Goal: Task Accomplishment & Management: Use online tool/utility

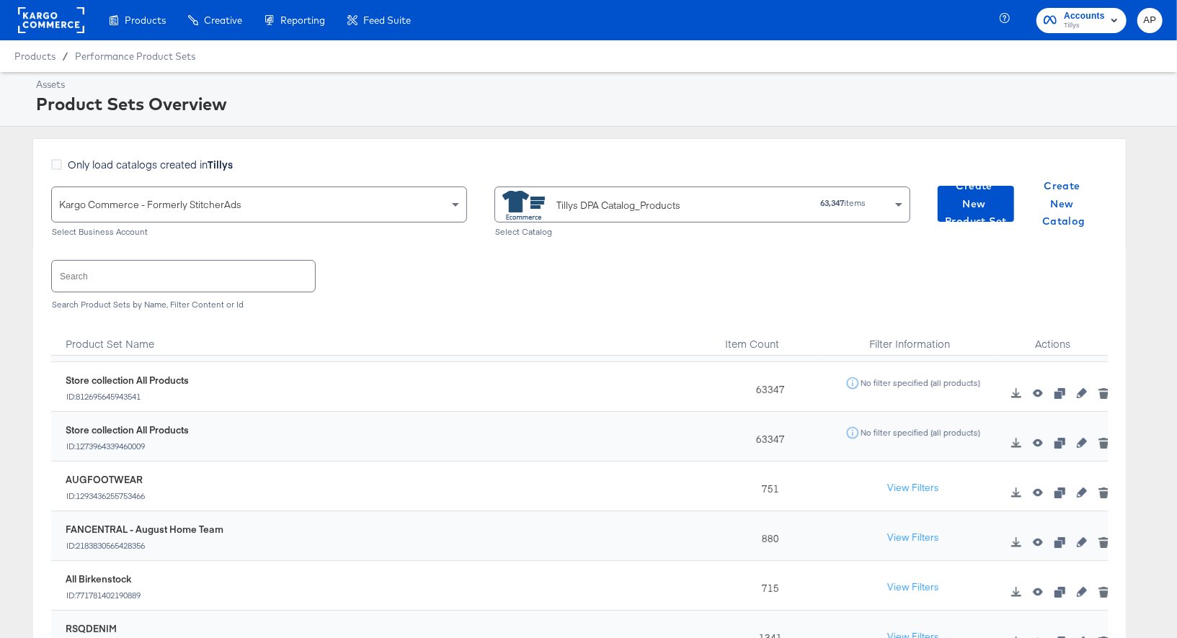
scroll to position [244, 0]
drag, startPoint x: 142, startPoint y: 476, endPoint x: 66, endPoint y: 476, distance: 75.7
click at [66, 476] on div "AUGFOOTWEAR" at bounding box center [106, 480] width 80 height 14
copy div "AUGFOOTWEAR"
click at [930, 484] on button "View Filters" at bounding box center [913, 488] width 72 height 26
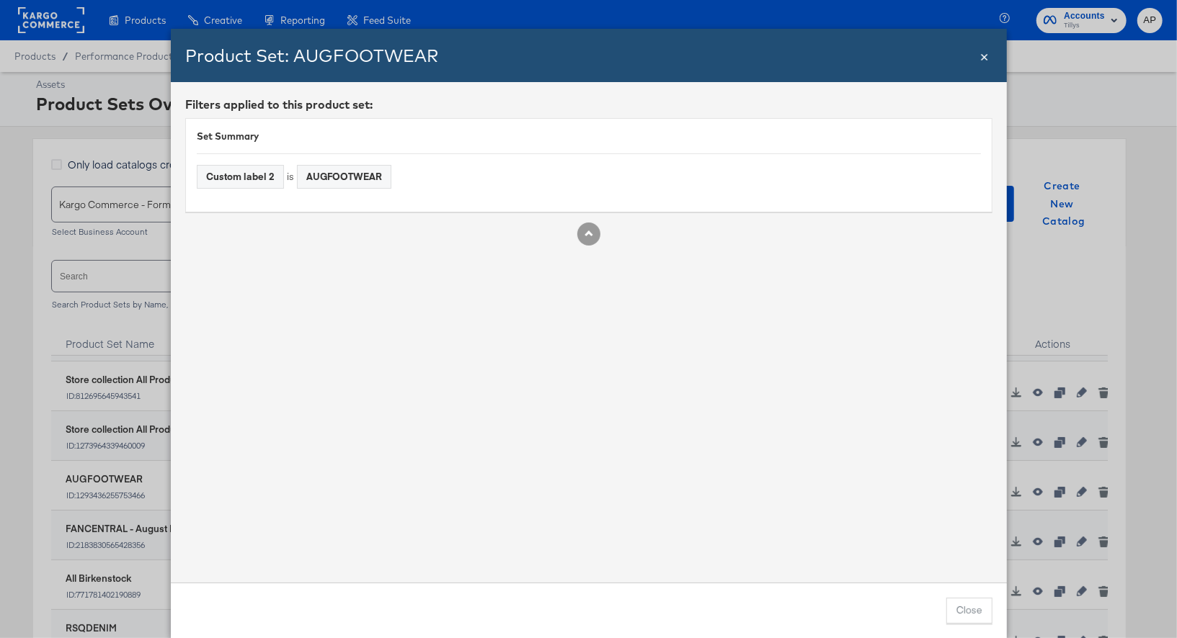
click at [984, 58] on span "×" at bounding box center [984, 54] width 9 height 19
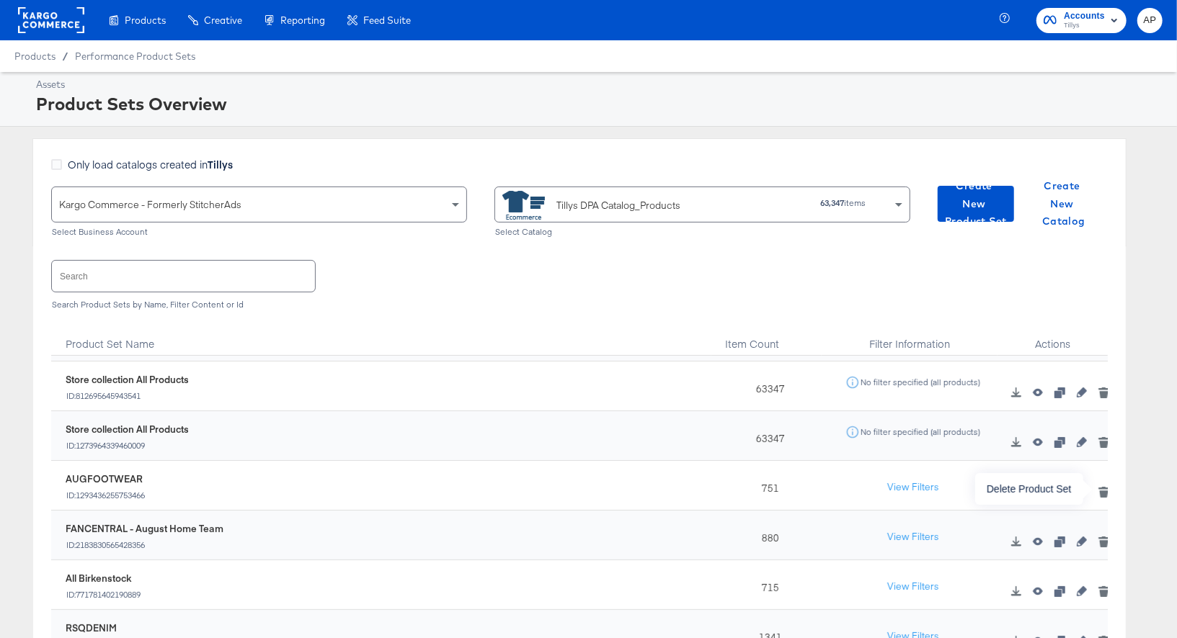
click at [1103, 491] on icon "button" at bounding box center [1104, 494] width 8 height 6
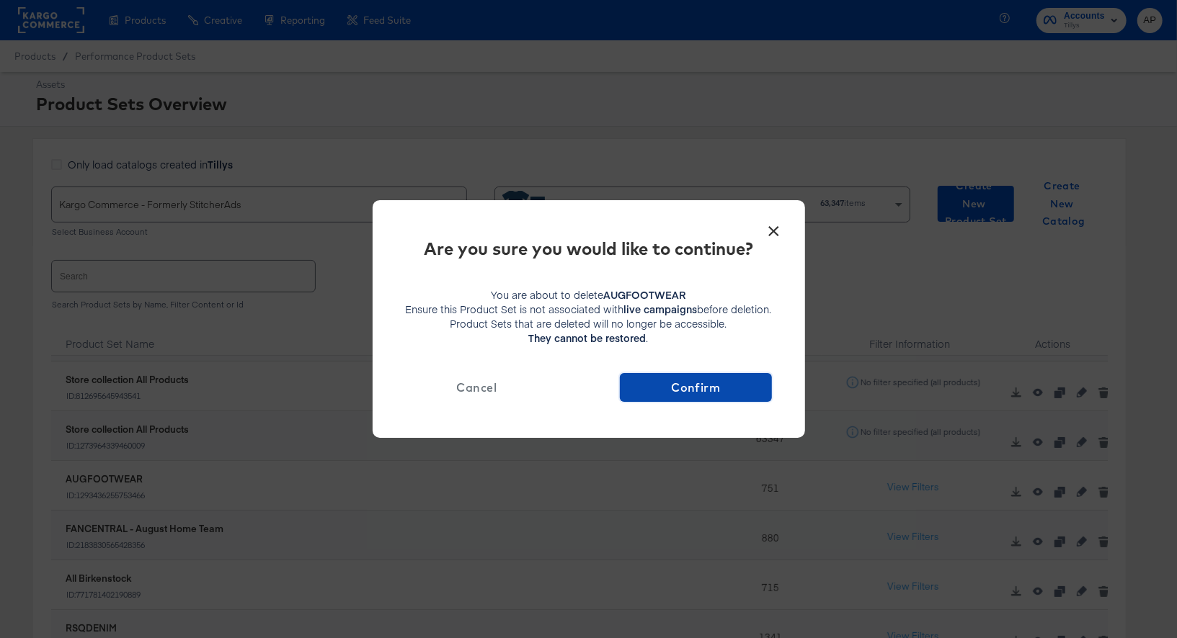
click at [713, 386] on span "Confirm" at bounding box center [695, 388] width 140 height 20
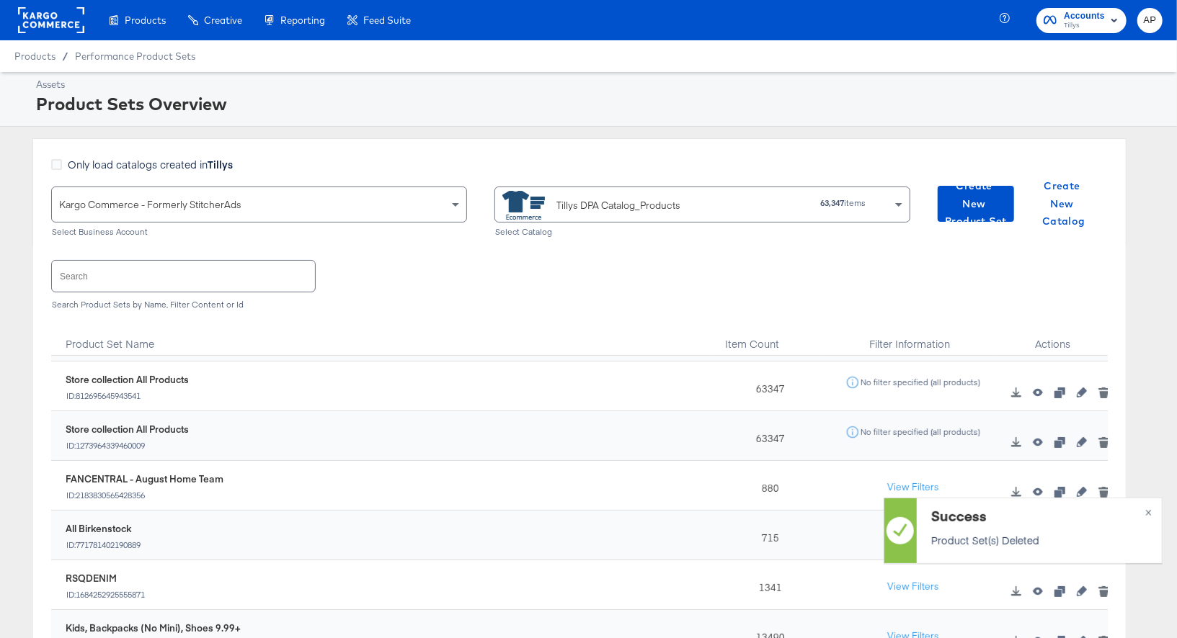
click at [92, 267] on input "text" at bounding box center [183, 276] width 263 height 31
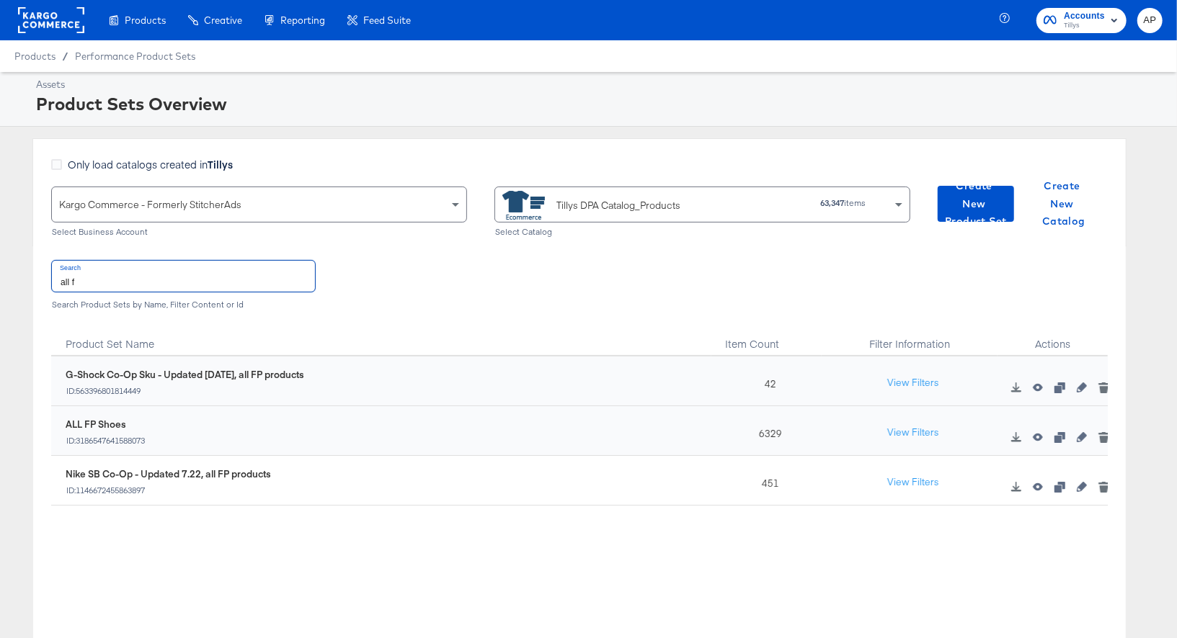
scroll to position [0, 0]
type input "all fp"
click at [1085, 436] on icon "button" at bounding box center [1082, 437] width 10 height 10
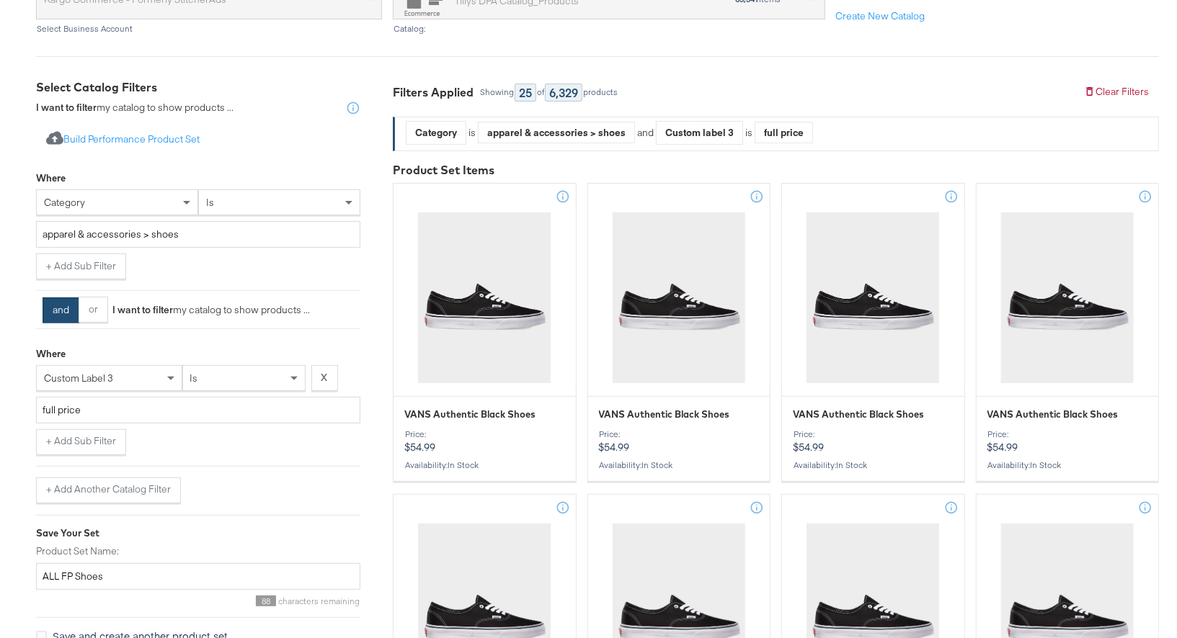
scroll to position [209, 0]
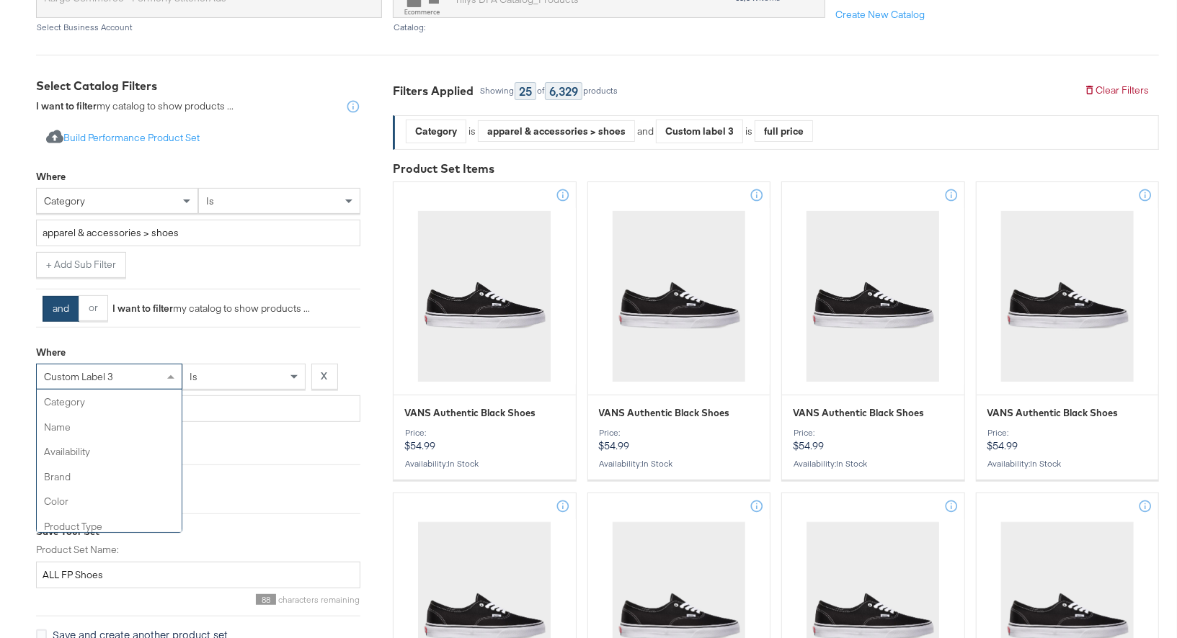
click at [166, 375] on span at bounding box center [173, 377] width 18 height 25
type input "2"
click at [328, 371] on button "X" at bounding box center [324, 377] width 27 height 26
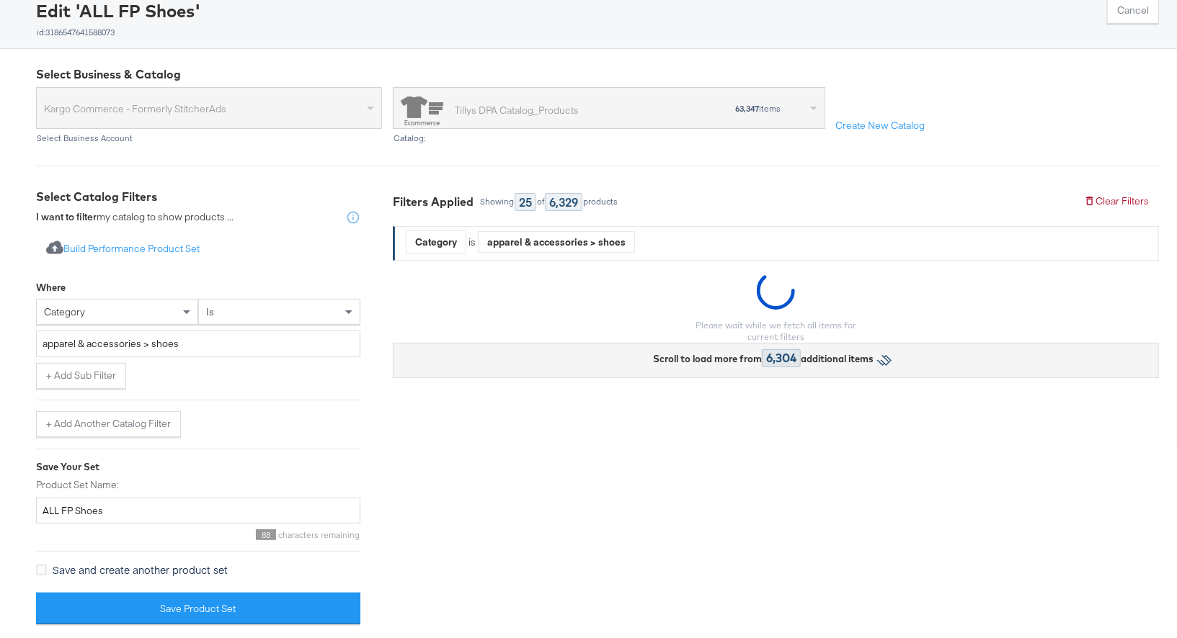
click at [127, 400] on div at bounding box center [198, 400] width 324 height 1
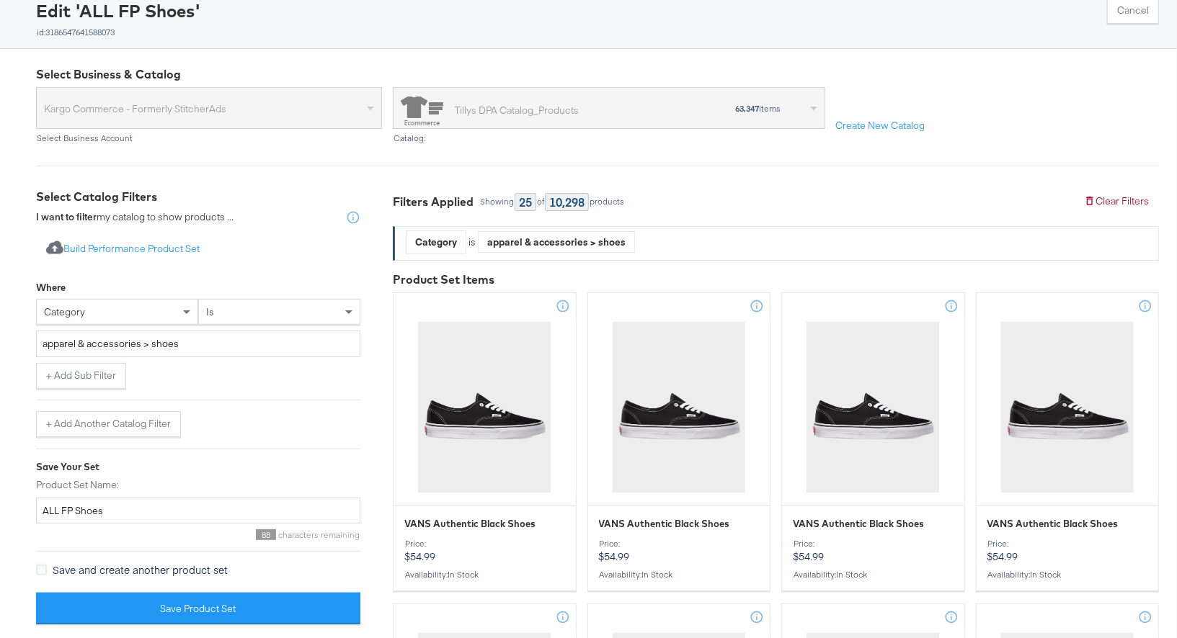
scroll to position [209, 0]
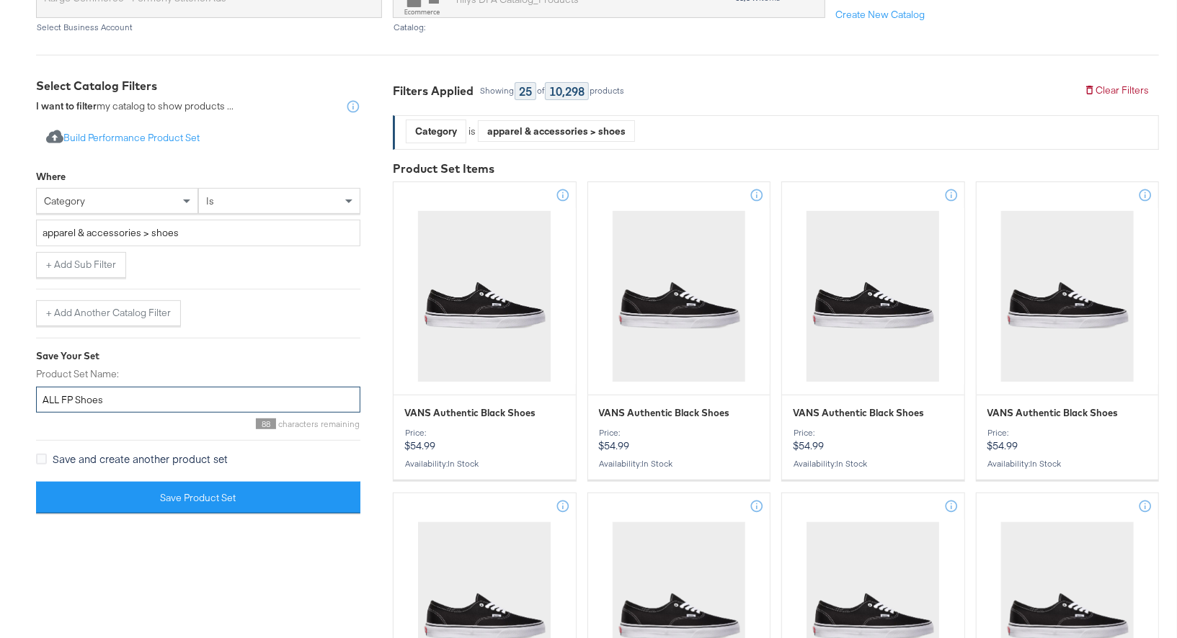
click at [123, 390] on input "ALL FP Shoes" at bounding box center [198, 400] width 324 height 27
paste input "UGFOOTWEAR"
type input "AUGFOOTWEAR"
click at [121, 196] on div "category" at bounding box center [117, 201] width 161 height 25
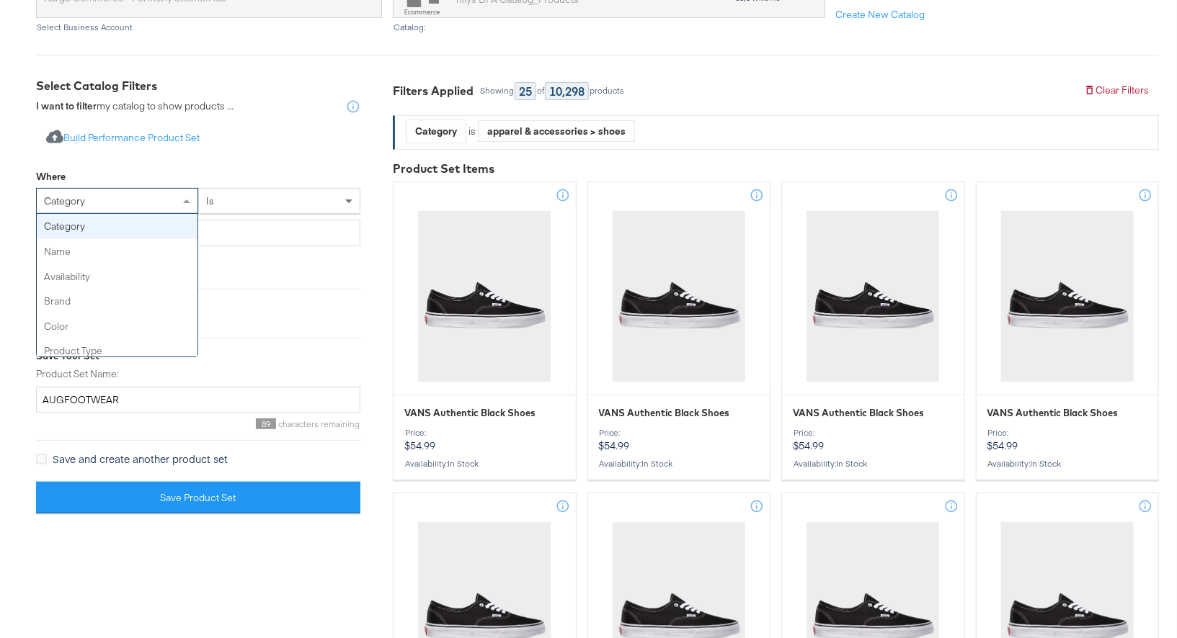
type input "2"
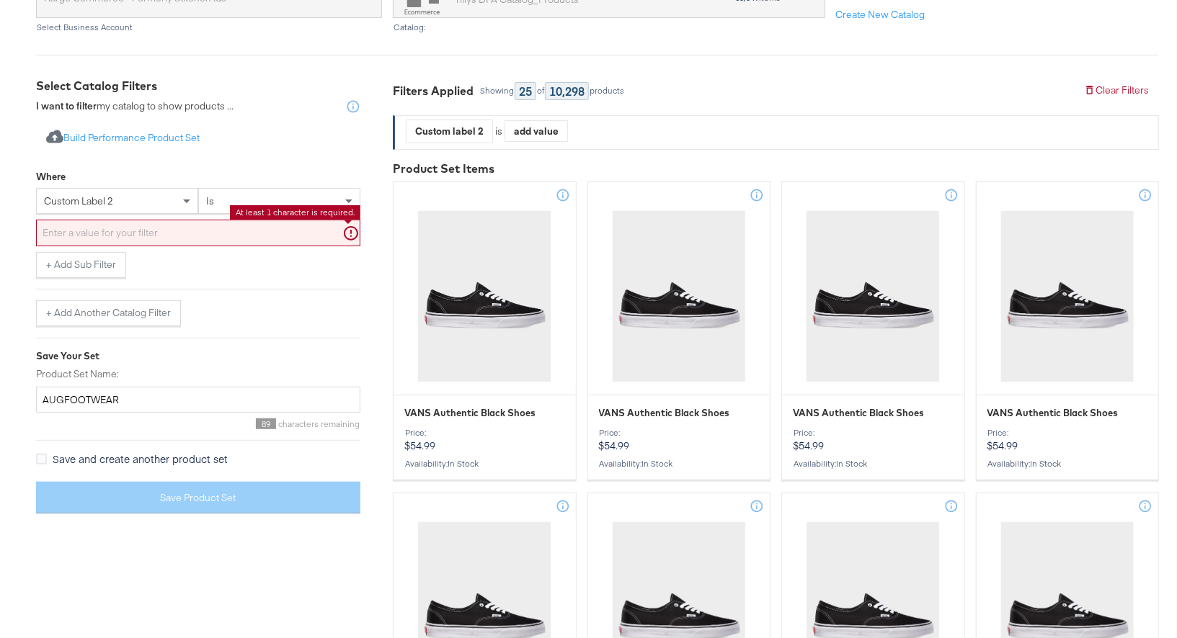
click at [169, 230] on input "text" at bounding box center [198, 233] width 324 height 27
paste input "AUGFOOTWEAR"
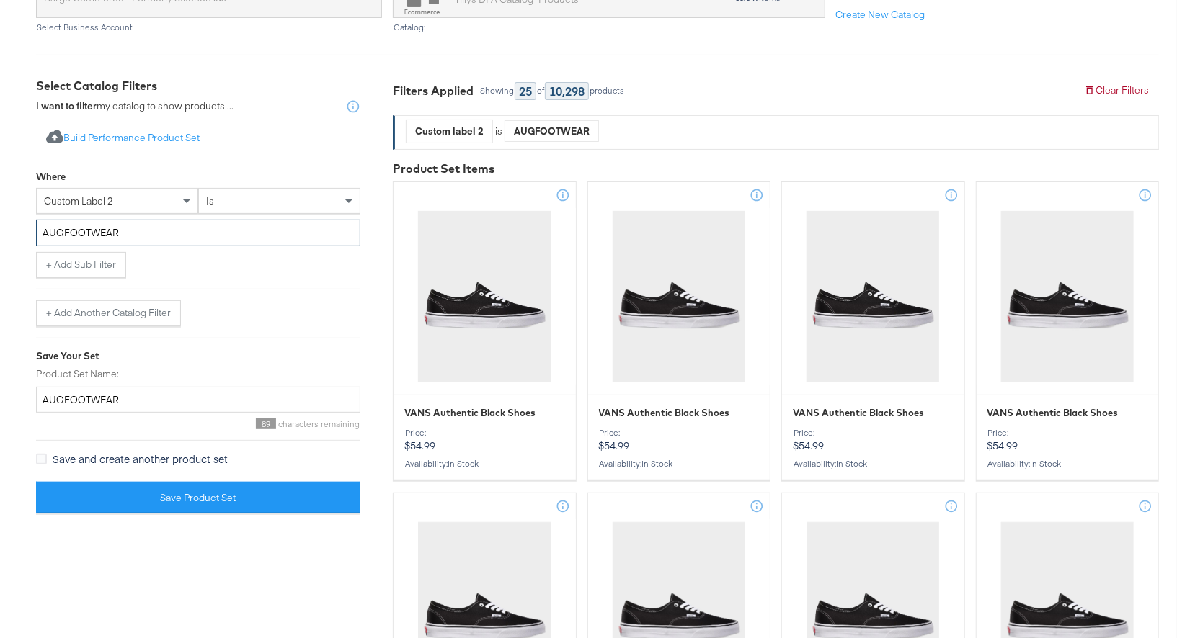
type input "AUGFOOTWEAR"
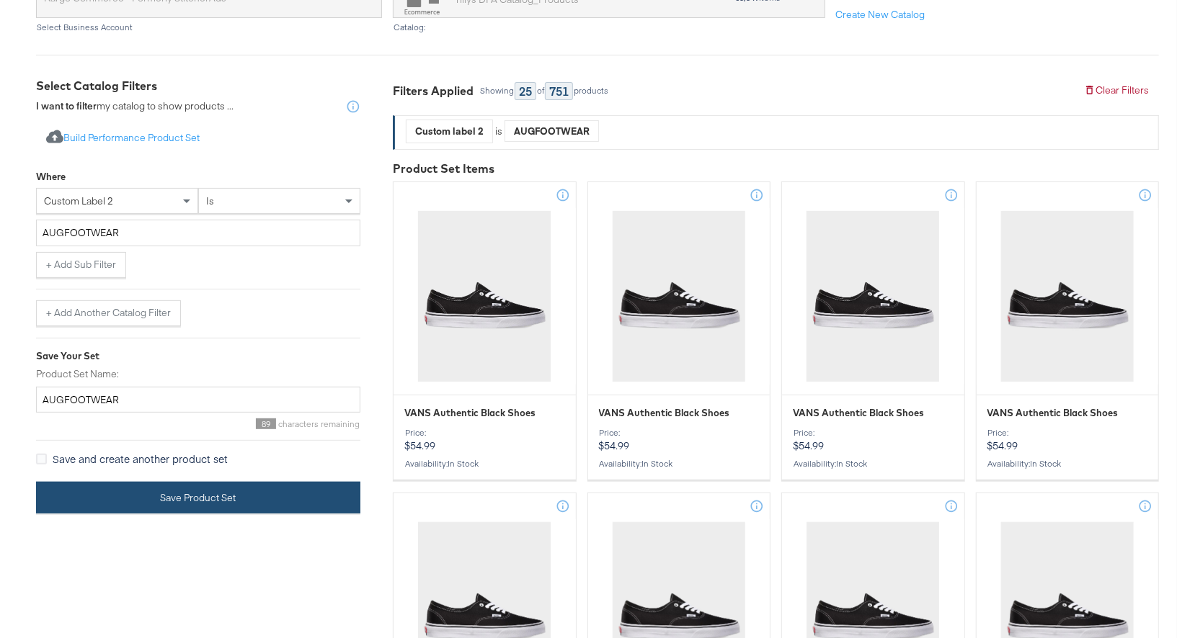
click at [197, 499] on button "Save Product Set" at bounding box center [198, 498] width 324 height 32
